Goal: Task Accomplishment & Management: Complete application form

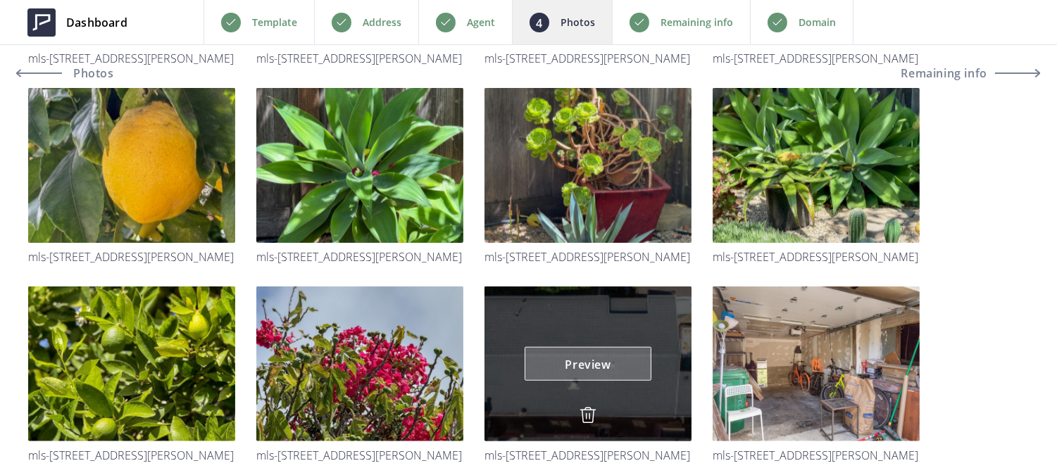
scroll to position [2679, 0]
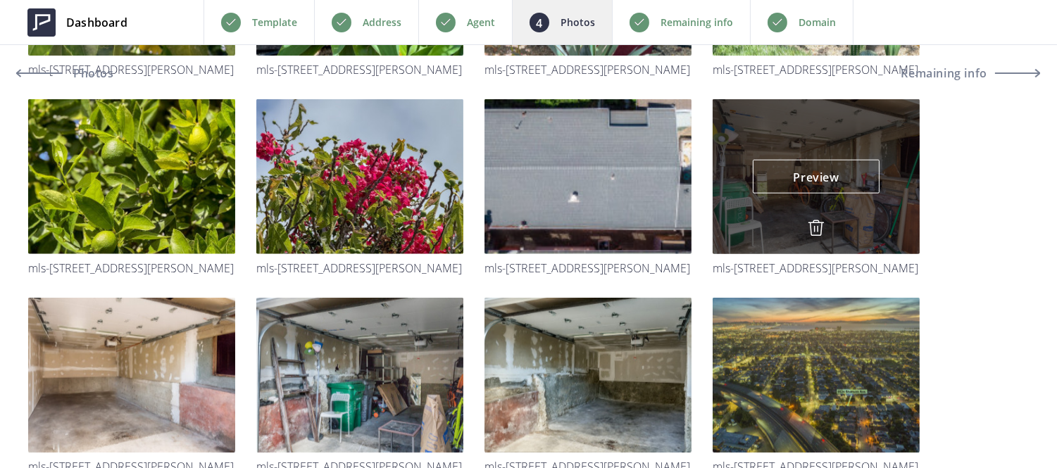
click at [817, 223] on img at bounding box center [816, 228] width 17 height 17
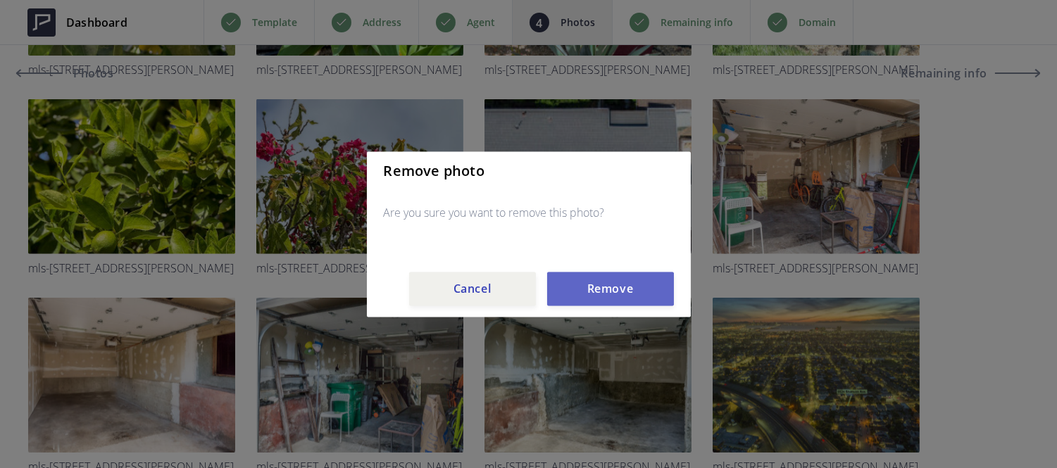
click at [590, 286] on button "Remove" at bounding box center [610, 289] width 127 height 34
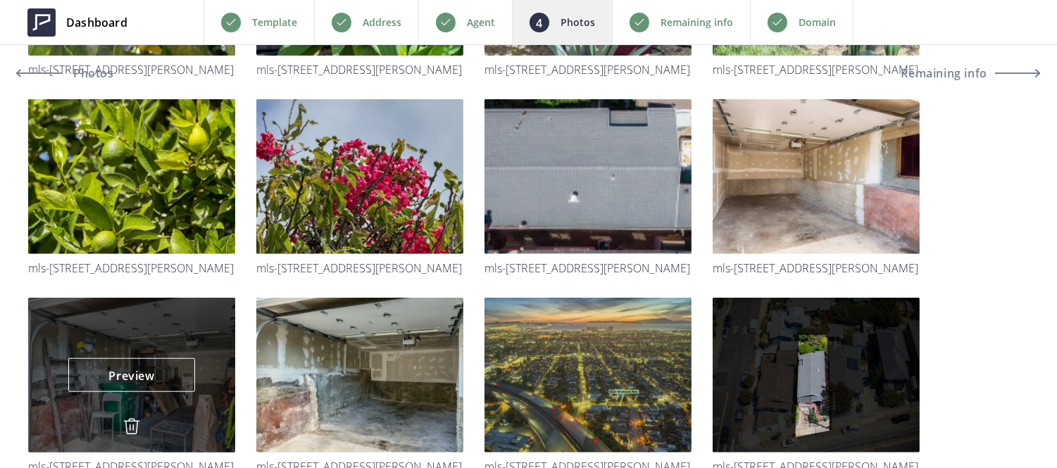
click at [129, 423] on img at bounding box center [131, 426] width 17 height 17
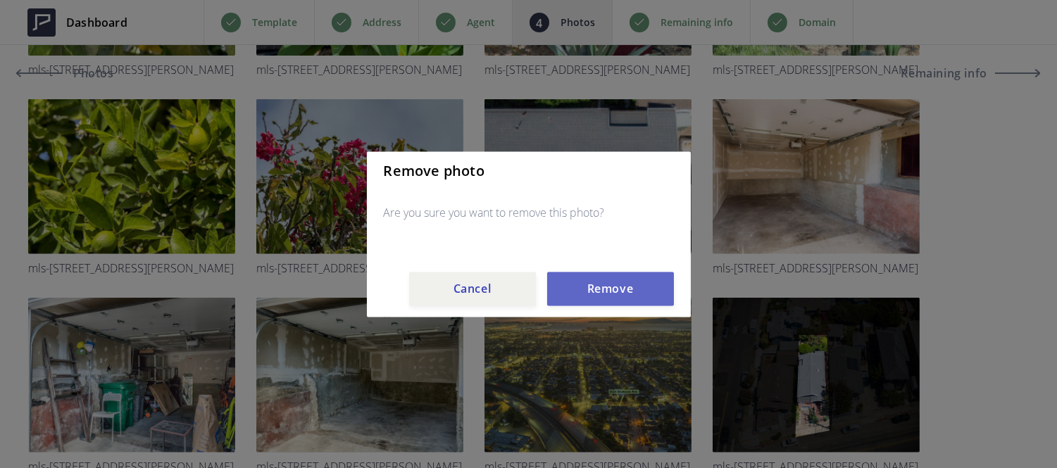
click at [613, 284] on button "Remove" at bounding box center [610, 289] width 127 height 34
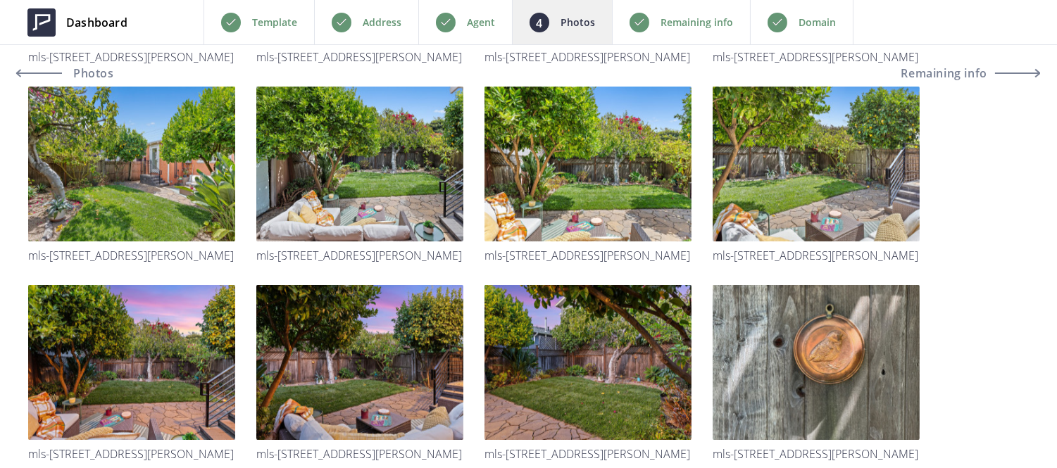
scroll to position [2082, 0]
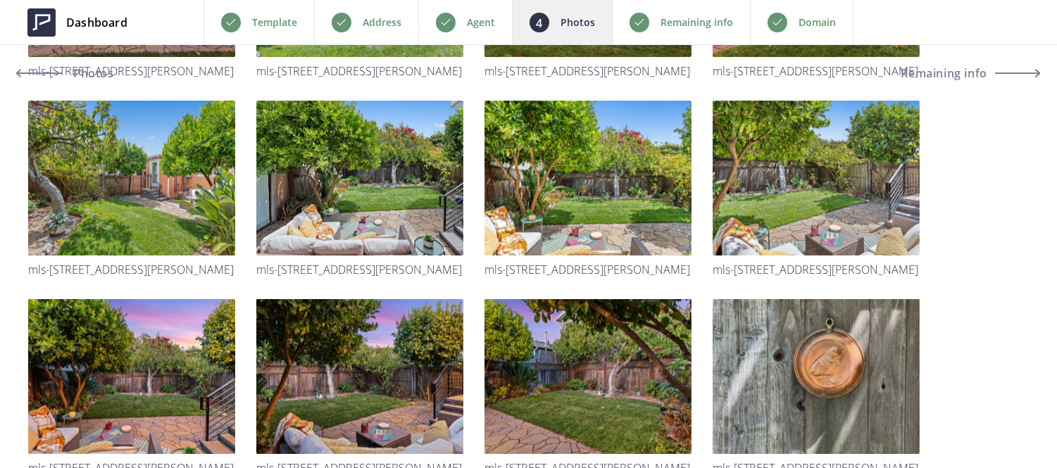
click at [675, 25] on p "Remaining info" at bounding box center [697, 22] width 73 height 17
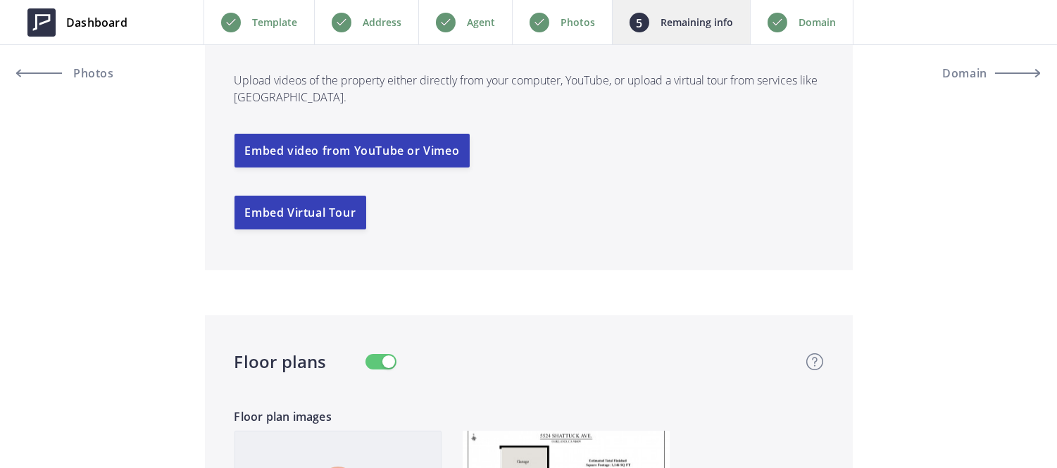
scroll to position [3002, 0]
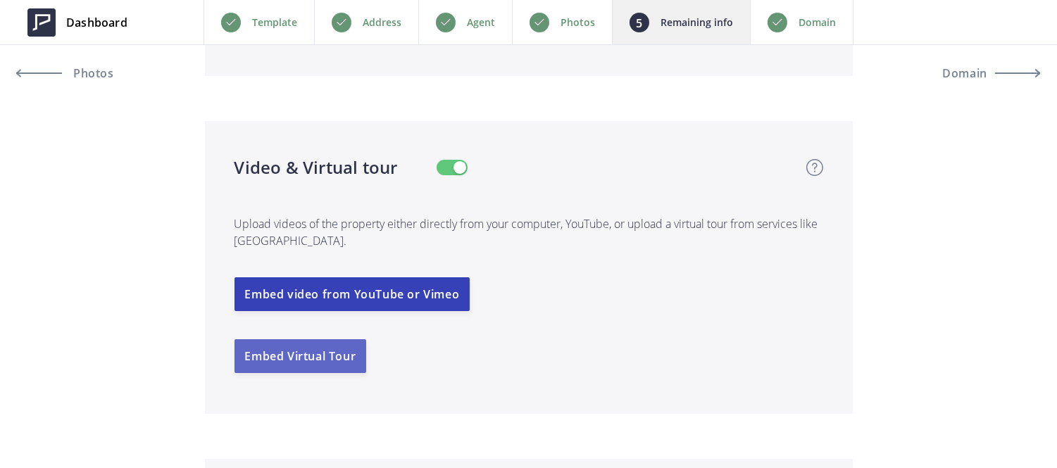
click at [335, 365] on button "Embed Virtual Tour" at bounding box center [301, 357] width 132 height 34
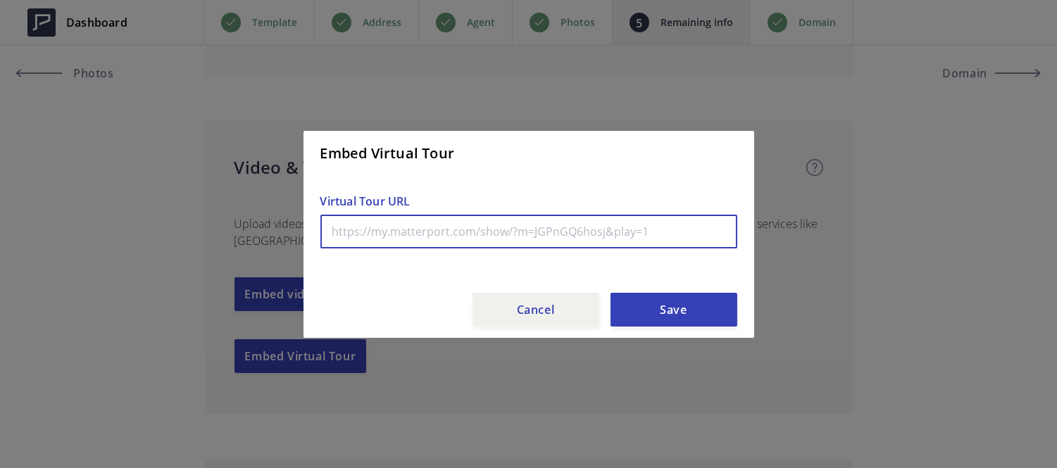
click at [400, 237] on input "text" at bounding box center [529, 232] width 417 height 34
paste input "[URL][DOMAIN_NAME]"
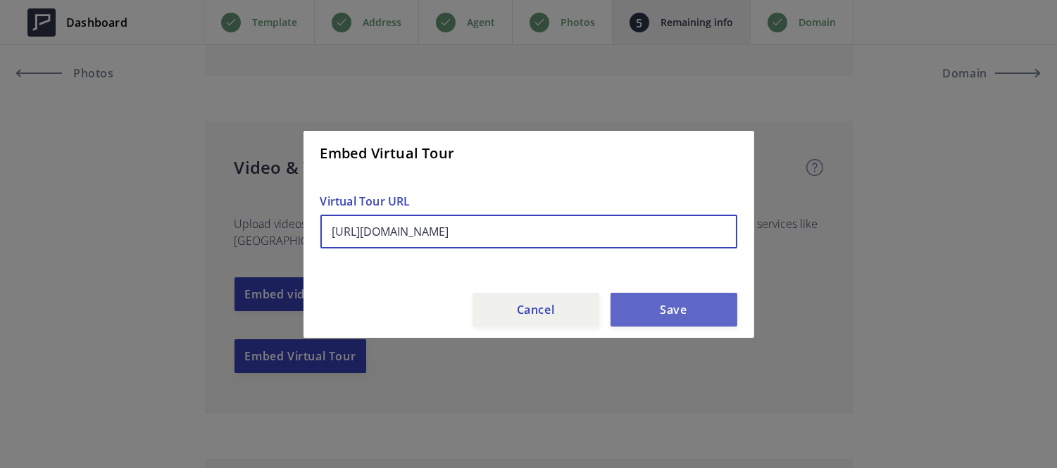
type input "[URL][DOMAIN_NAME]"
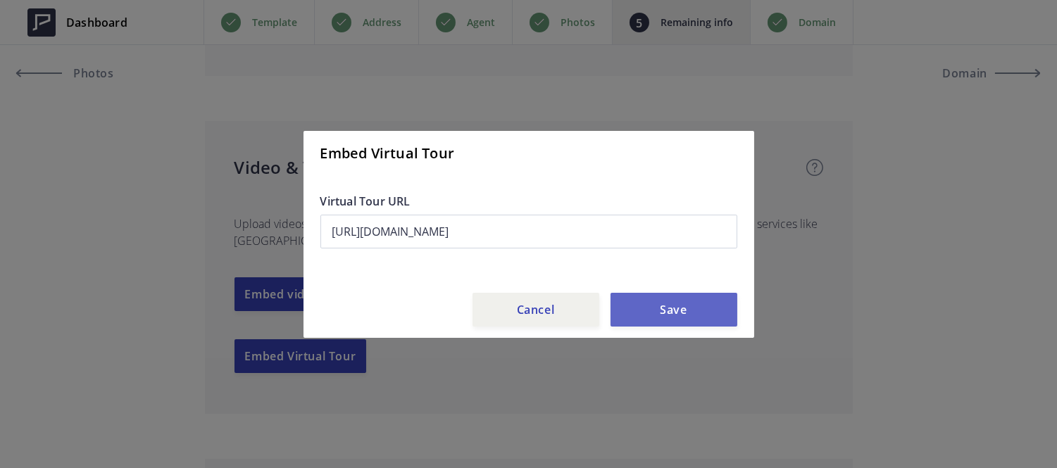
click at [716, 320] on button "Save" at bounding box center [674, 310] width 127 height 34
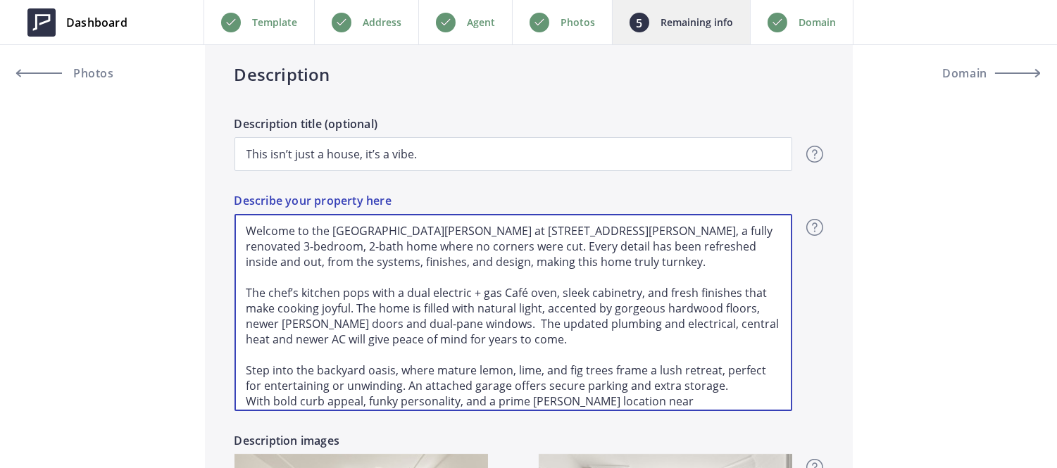
scroll to position [21, 0]
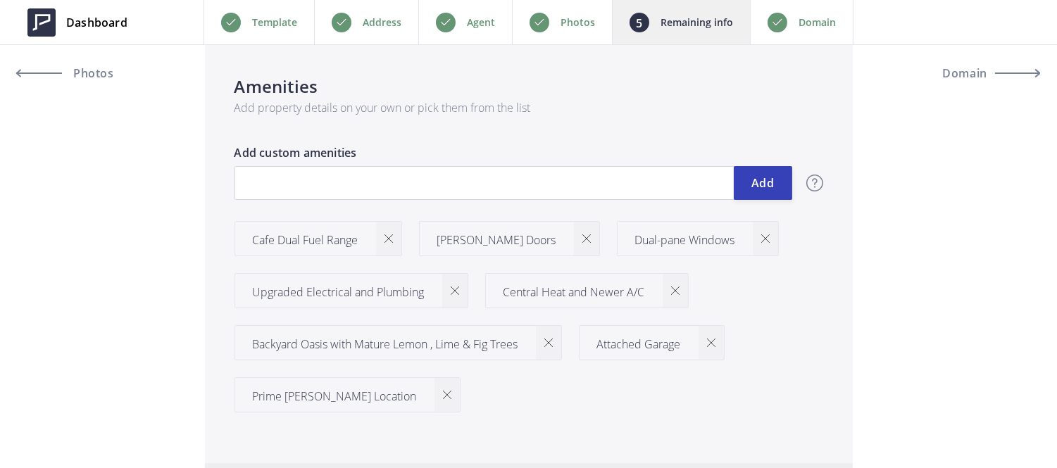
drag, startPoint x: 242, startPoint y: 229, endPoint x: 677, endPoint y: 505, distance: 514.9
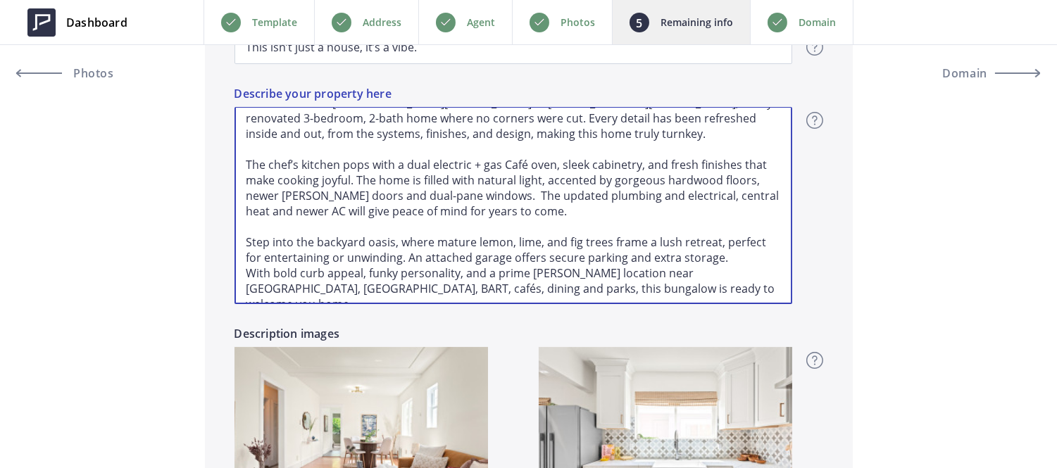
scroll to position [0, 0]
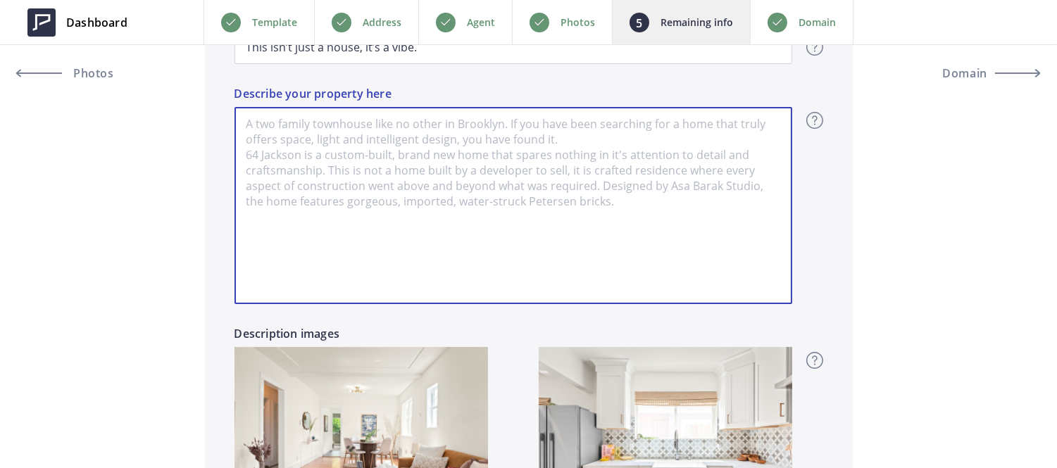
paste textarea "Loremip do sit Amet Consect Adipisci el 1754 Seddoeiu Tem, i utlab etdolorem 7-…"
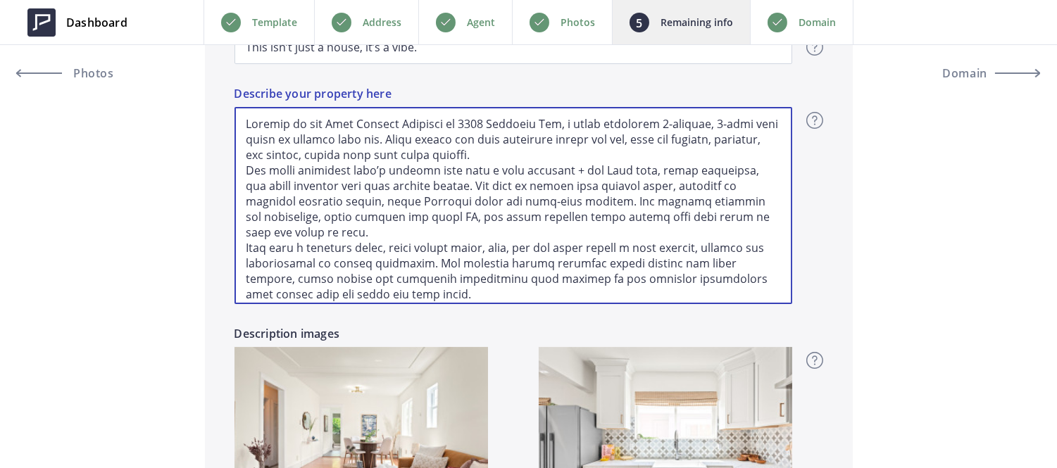
click at [545, 159] on textarea "Describe your property here" at bounding box center [514, 205] width 558 height 197
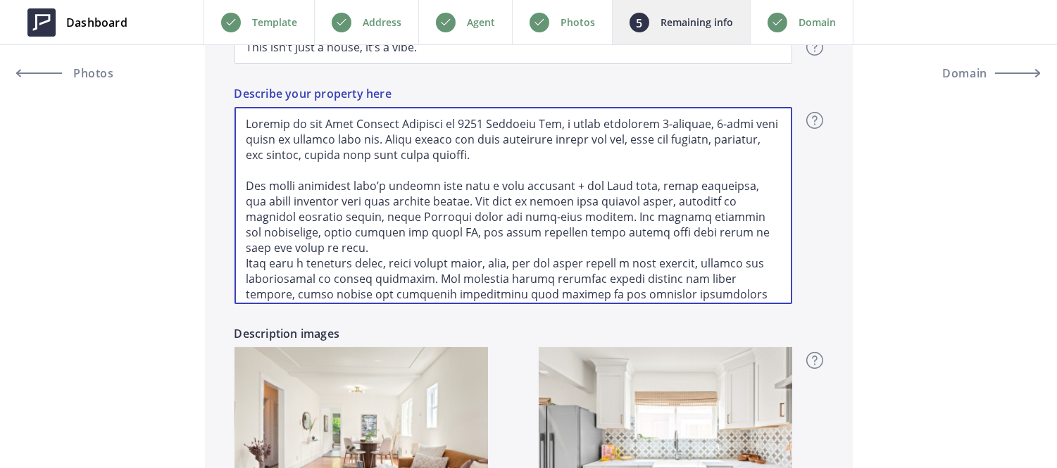
click at [398, 244] on textarea "Describe your property here" at bounding box center [514, 205] width 558 height 197
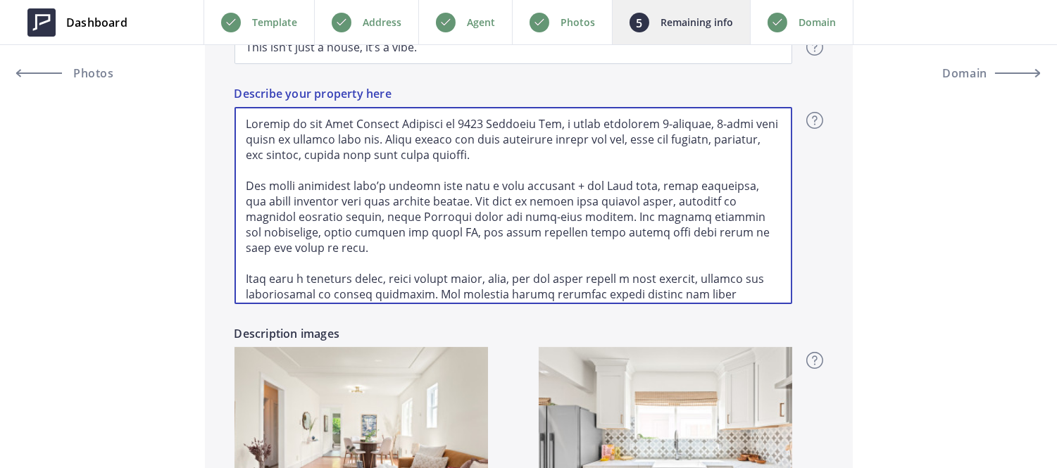
scroll to position [114, 0]
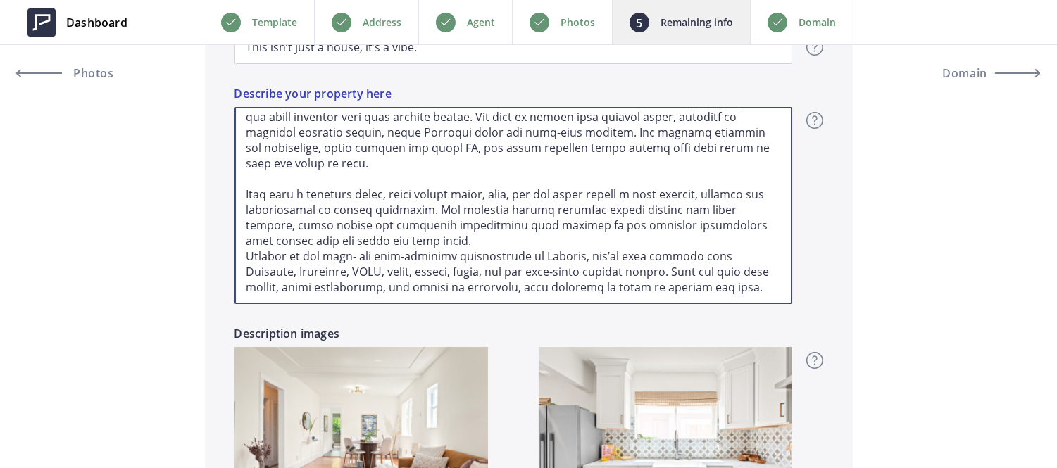
click at [383, 206] on textarea "Describe your property here" at bounding box center [514, 205] width 558 height 197
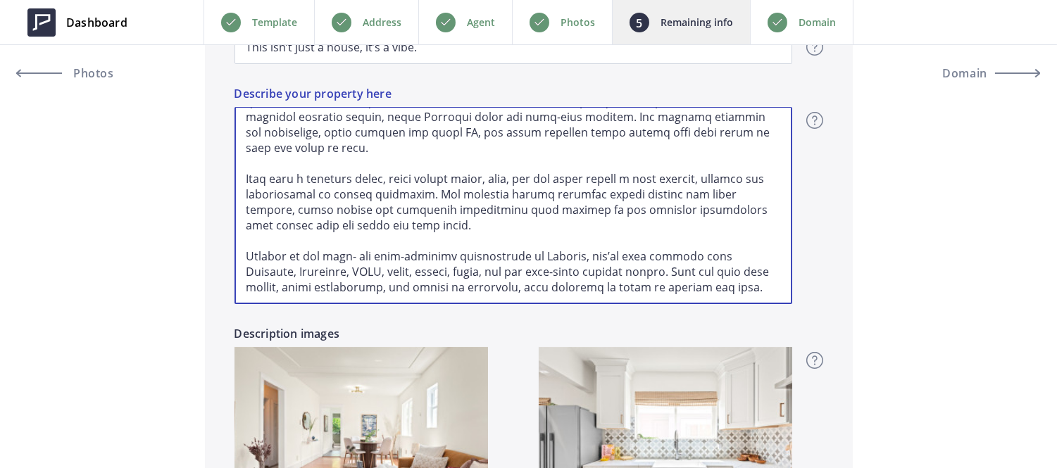
scroll to position [130, 0]
type textarea "Loremip do sit Amet Consect Adipisci el 9162 Seddoeiu Tem, i utlab etdolorem 5-…"
